Goal: Use online tool/utility: Utilize a website feature to perform a specific function

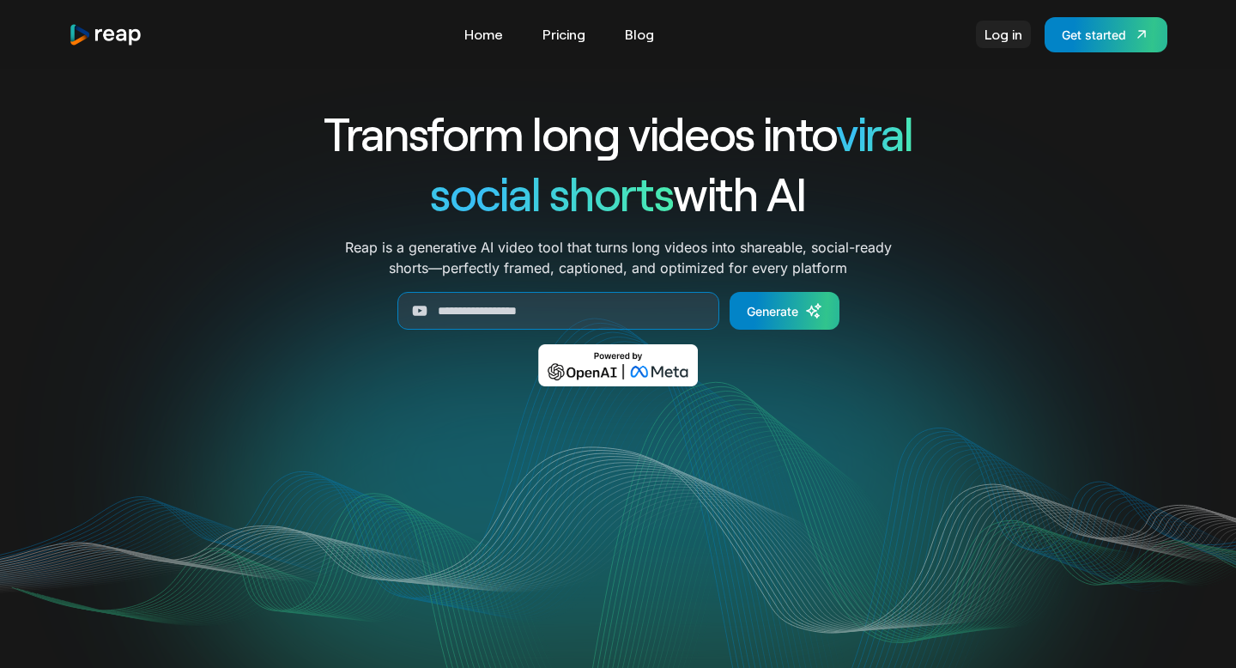
click at [1005, 33] on link "Log in" at bounding box center [1003, 34] width 55 height 27
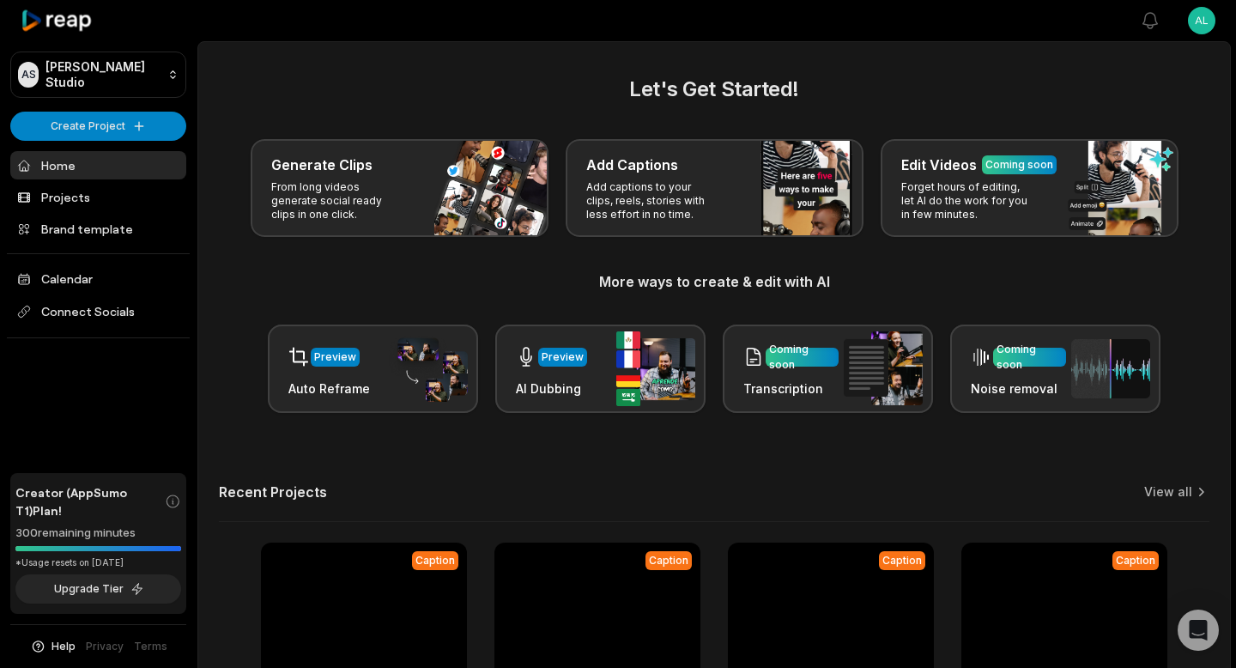
scroll to position [189, 0]
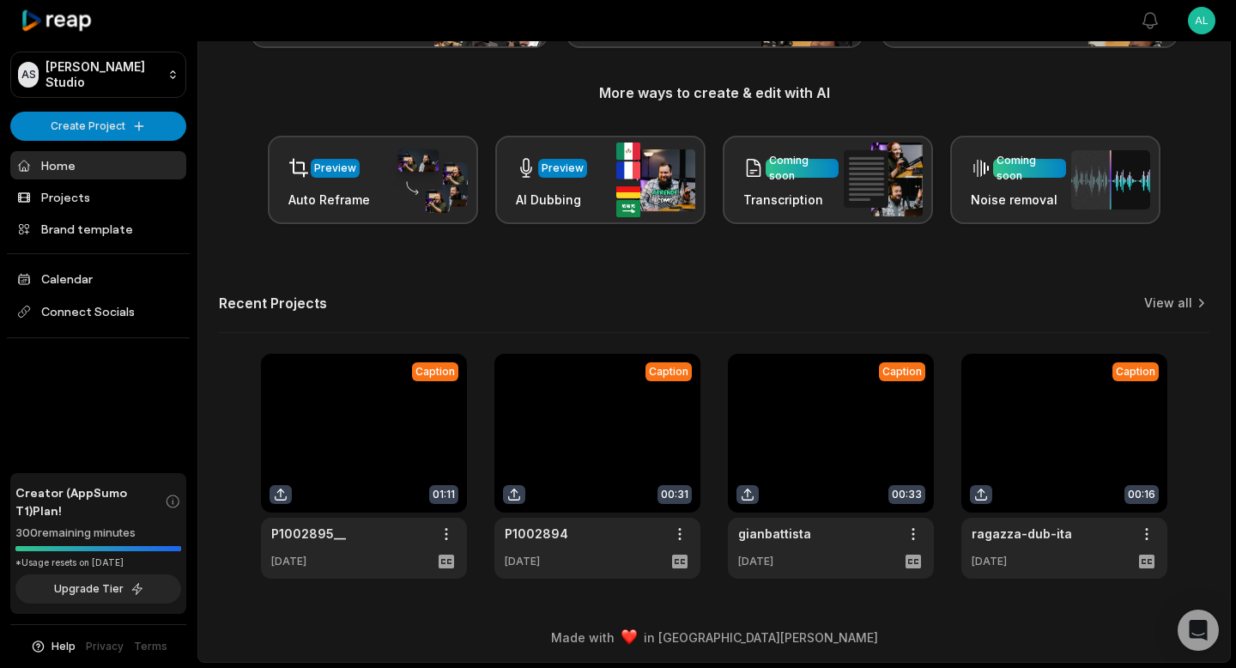
click at [847, 437] on link at bounding box center [831, 466] width 206 height 225
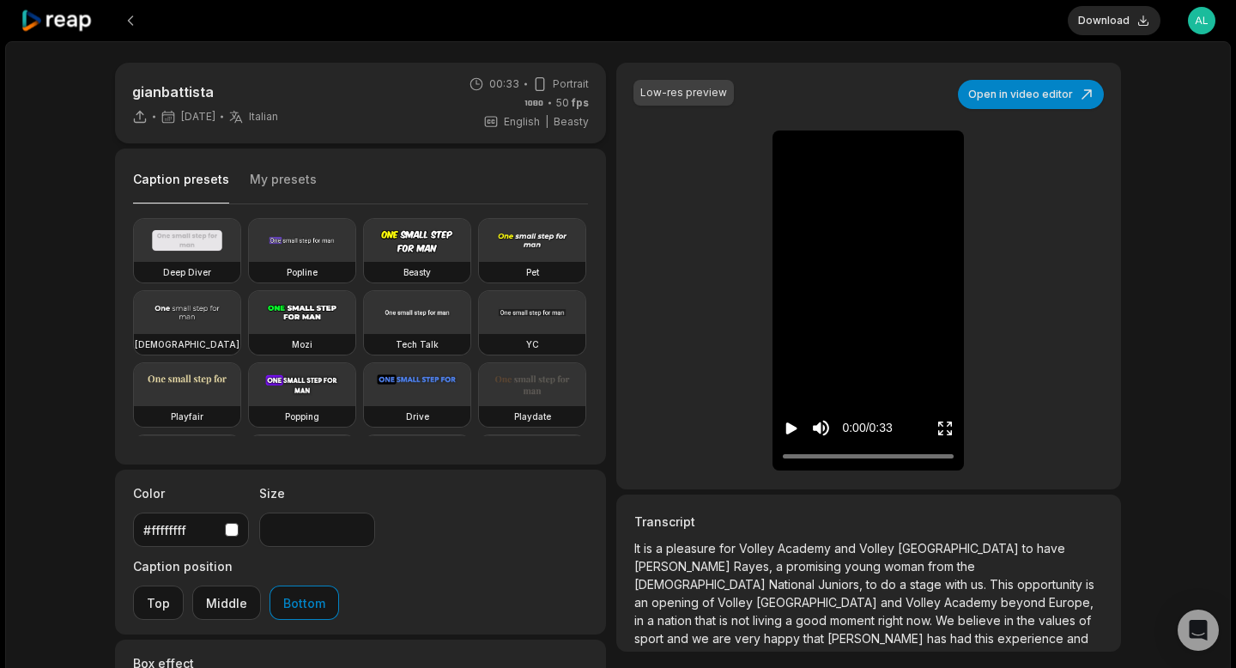
click at [1017, 590] on span "opportunity" at bounding box center [1051, 584] width 69 height 15
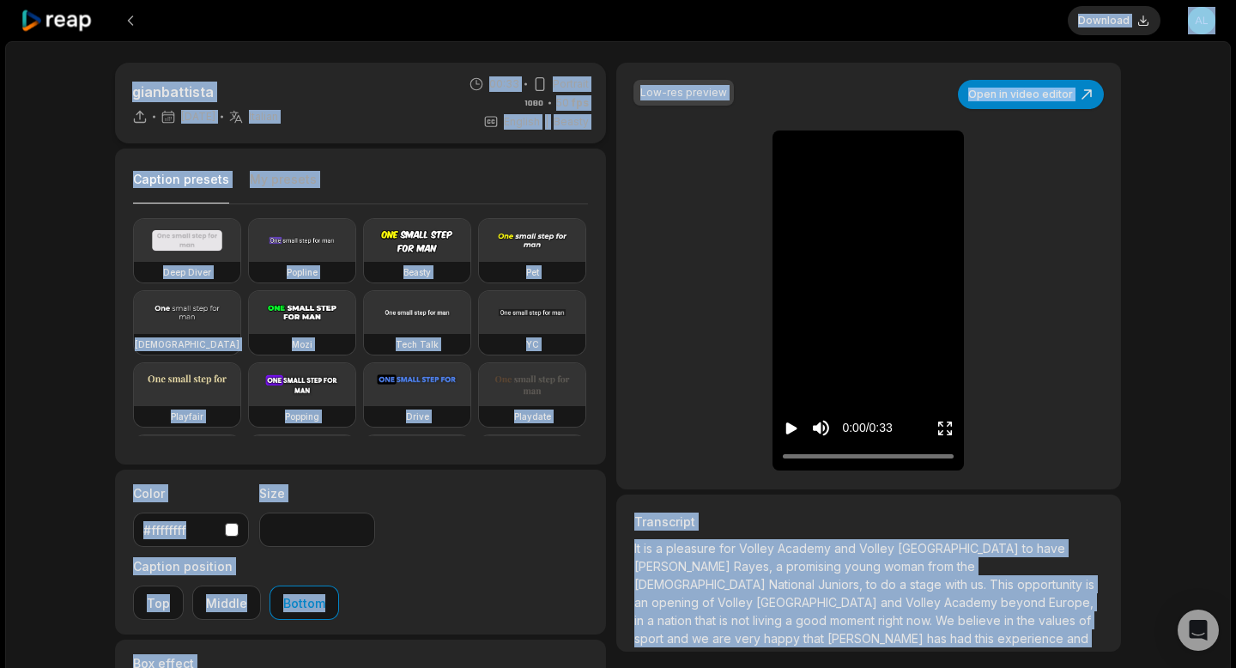
click at [1017, 590] on span "opportunity" at bounding box center [1051, 584] width 69 height 15
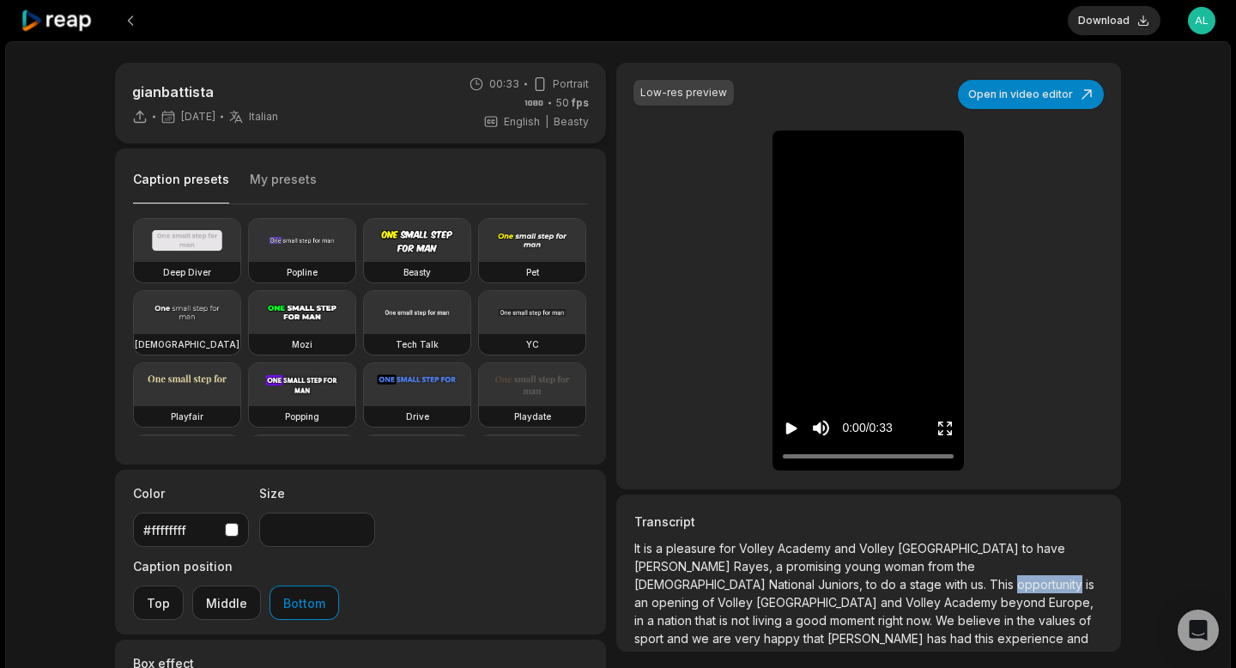
click at [1017, 590] on span "opportunity" at bounding box center [1051, 584] width 69 height 15
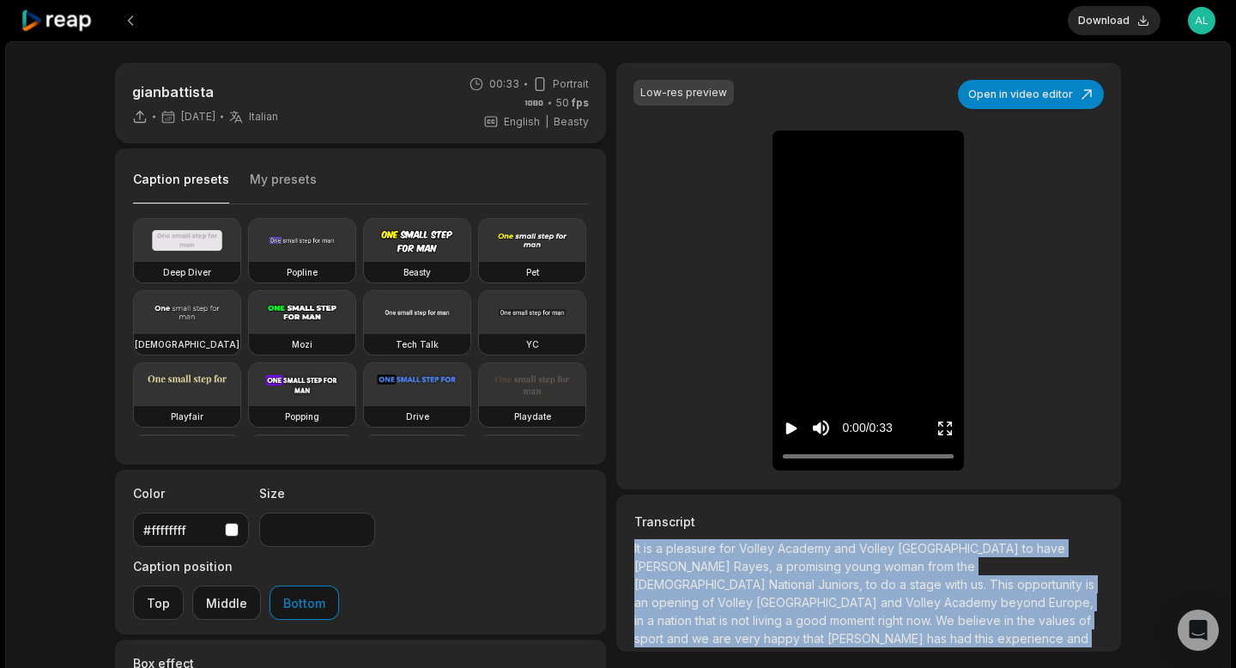
click at [1017, 590] on span "opportunity" at bounding box center [1051, 584] width 69 height 15
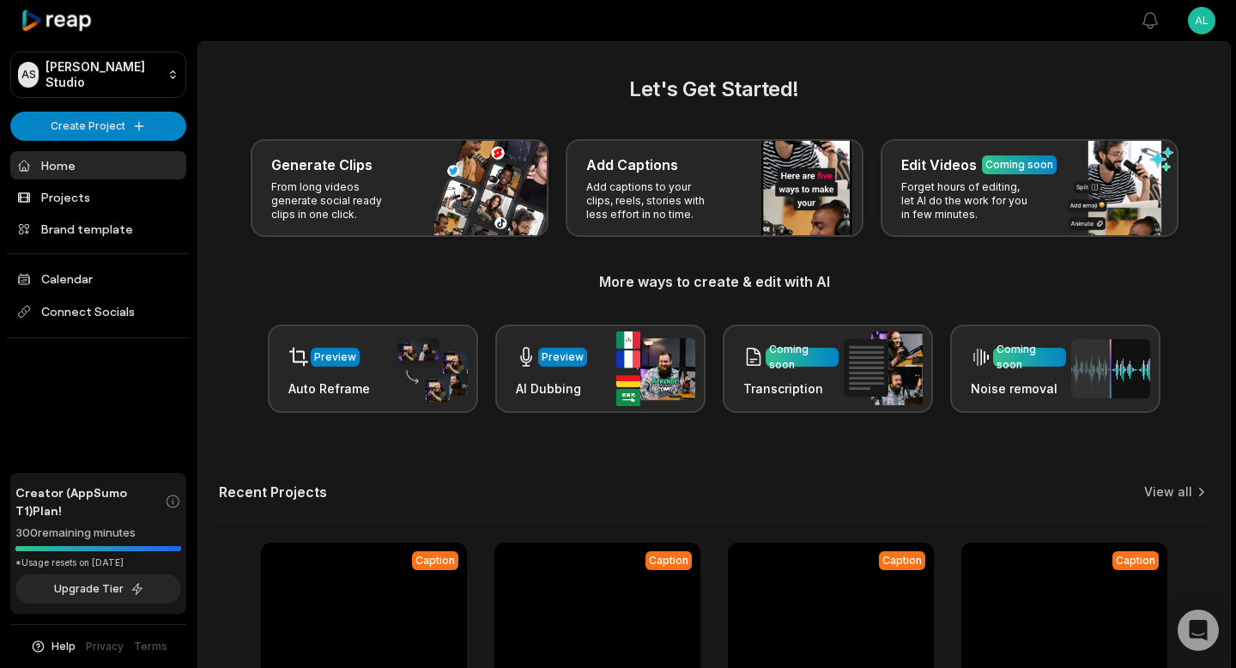
scroll to position [189, 0]
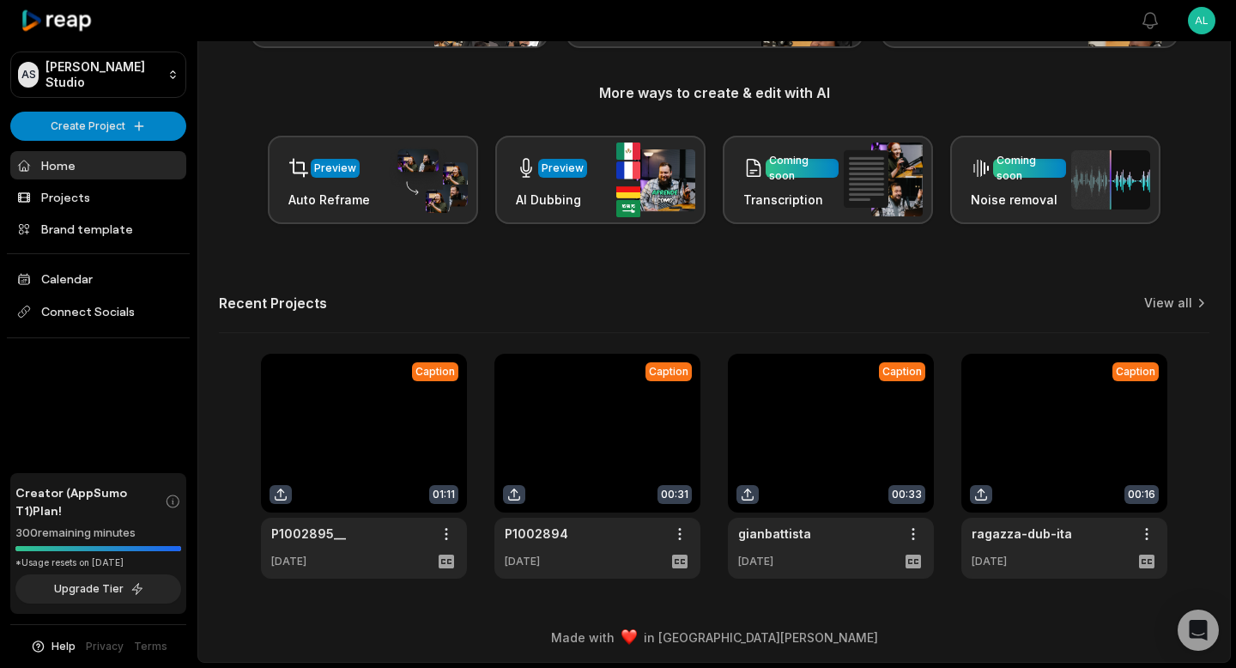
click at [1039, 441] on link at bounding box center [1064, 466] width 206 height 225
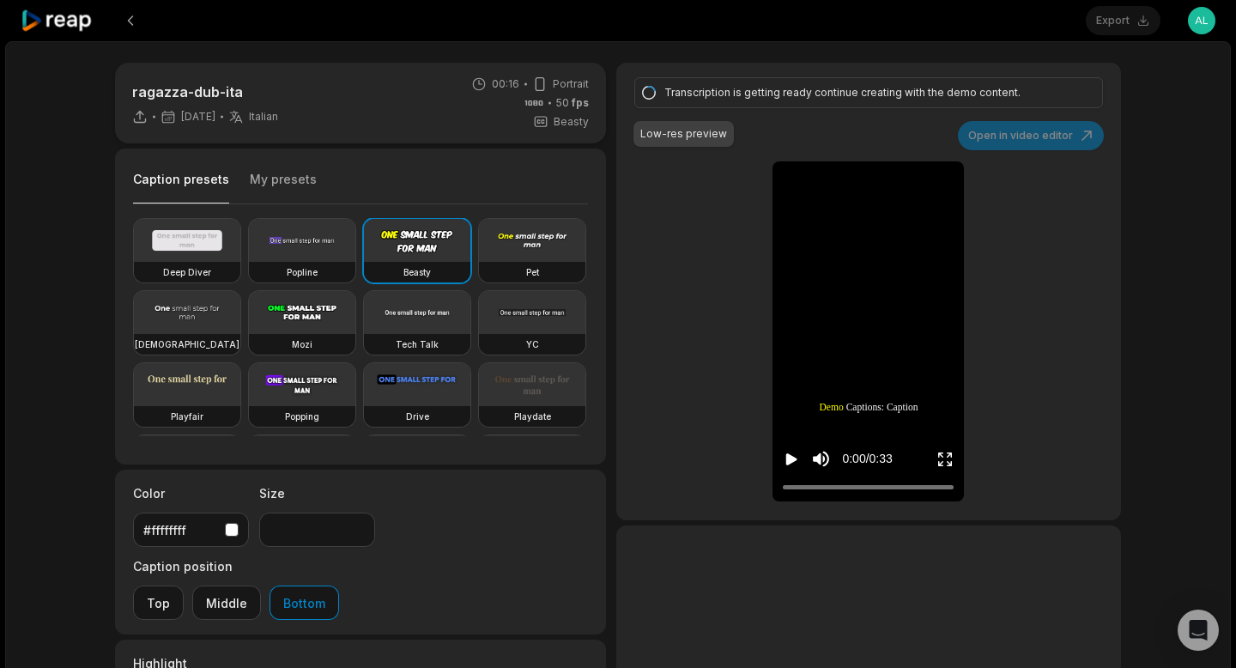
type input "**"
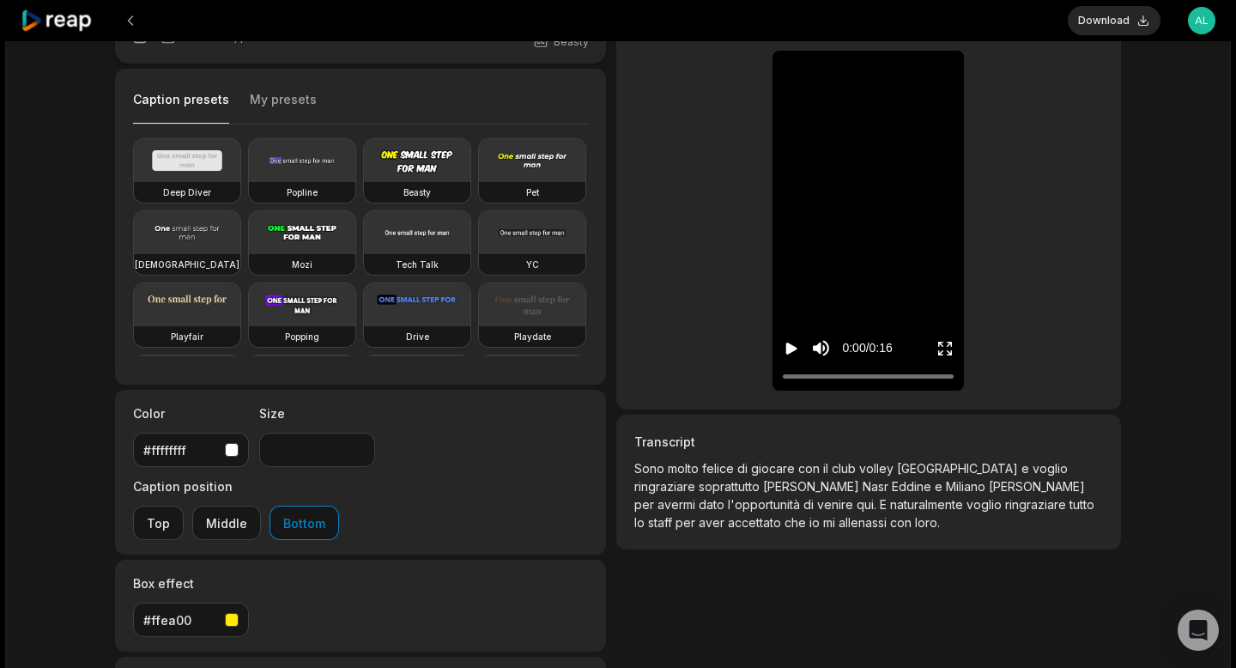
scroll to position [239, 0]
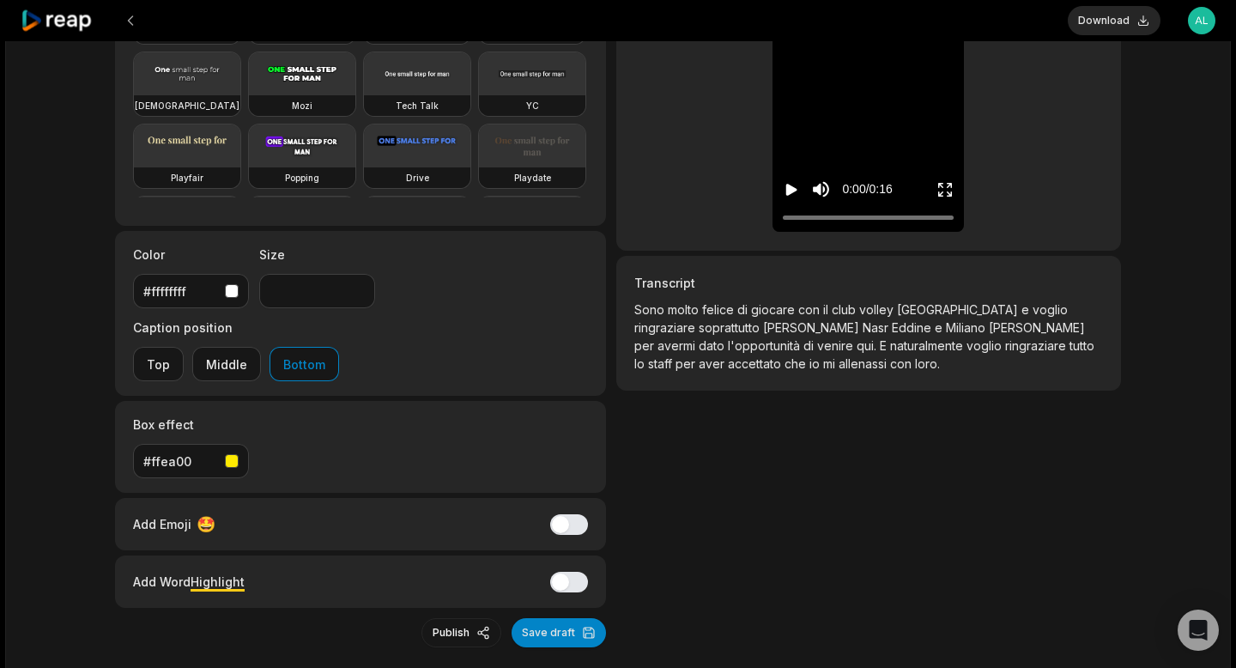
click at [863, 330] on span "Nasr Eddine" at bounding box center [899, 327] width 72 height 15
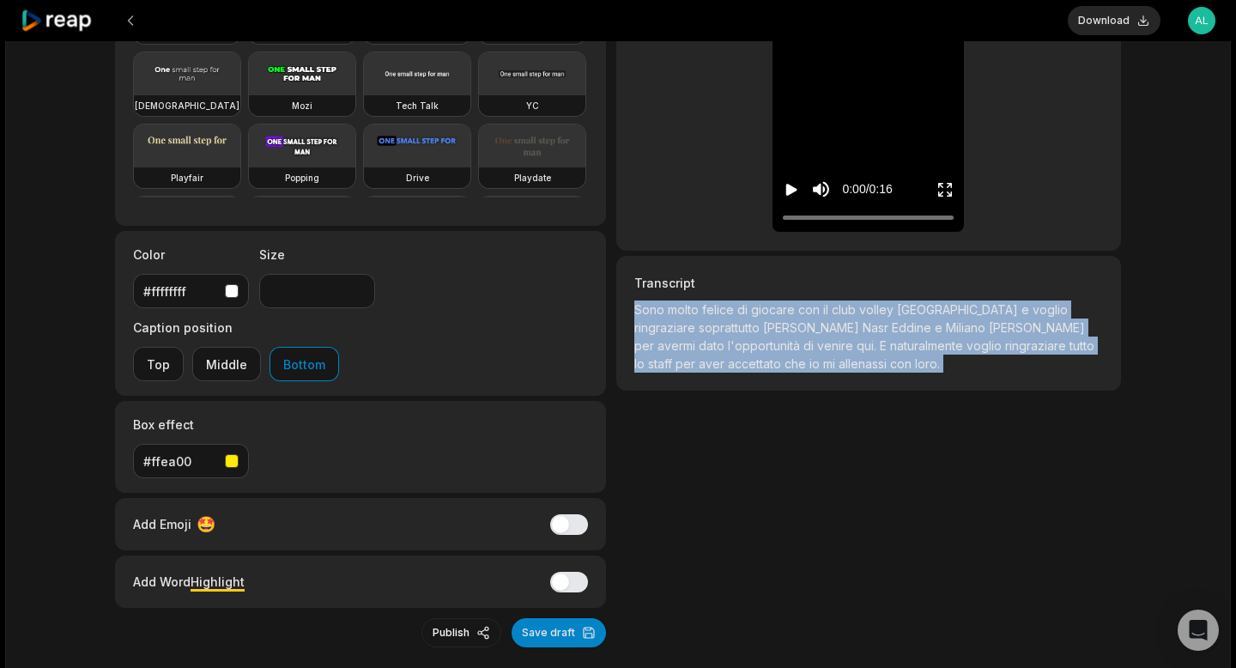
click at [863, 330] on span "Nasr Eddine" at bounding box center [899, 327] width 72 height 15
copy p "Sono molto felice di giocare con il club volley lugano e voglio ringraziare sop…"
